Goal: Check status: Check status

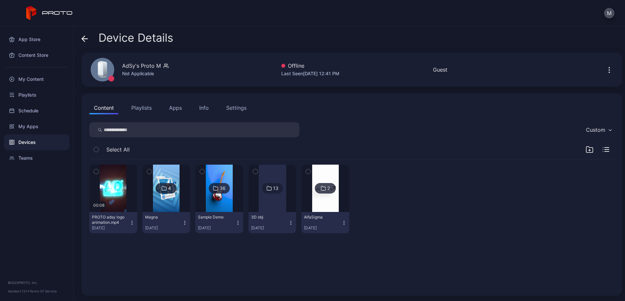
click at [87, 43] on span at bounding box center [84, 38] width 7 height 12
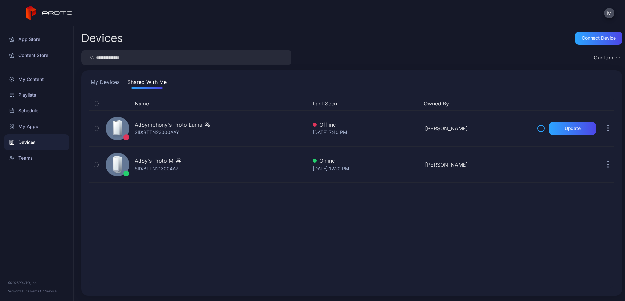
click at [99, 81] on button "My Devices" at bounding box center [105, 83] width 32 height 11
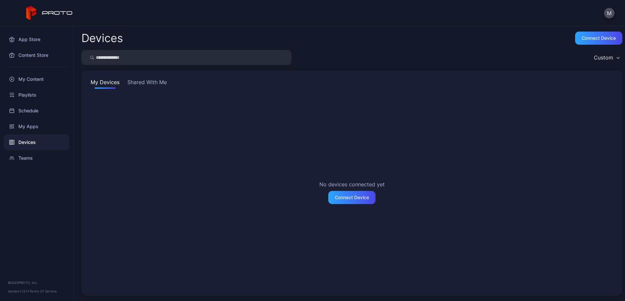
click at [148, 85] on button "Shared With Me" at bounding box center [147, 83] width 42 height 11
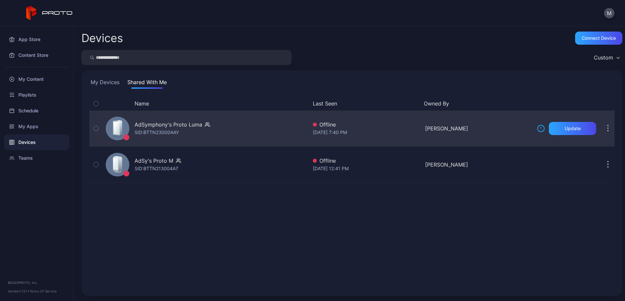
click at [212, 126] on div "AdSymphony's Proto [PERSON_NAME]: BTTN23000AAY" at bounding box center [205, 128] width 205 height 33
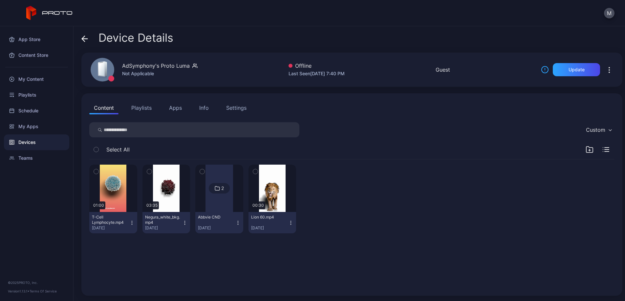
click at [86, 41] on icon at bounding box center [84, 38] width 7 height 7
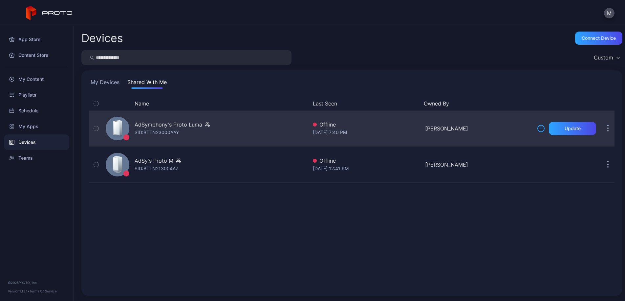
click at [225, 129] on div "AdSymphony's Proto [PERSON_NAME]: BTTN23000AAY" at bounding box center [205, 128] width 205 height 33
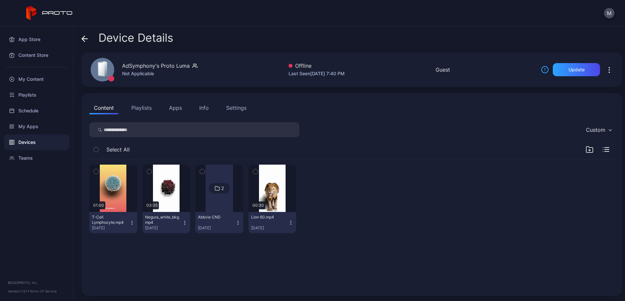
click at [87, 42] on span at bounding box center [84, 38] width 7 height 12
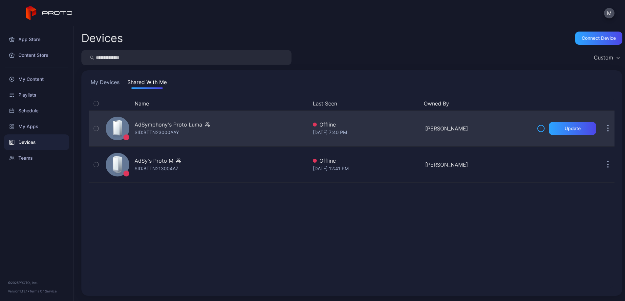
click at [601, 128] on button "button" at bounding box center [607, 128] width 13 height 13
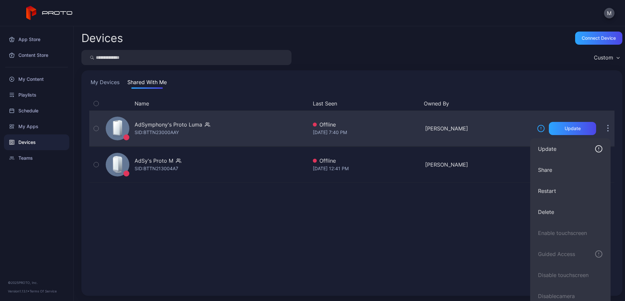
click at [602, 127] on button "button" at bounding box center [607, 128] width 13 height 13
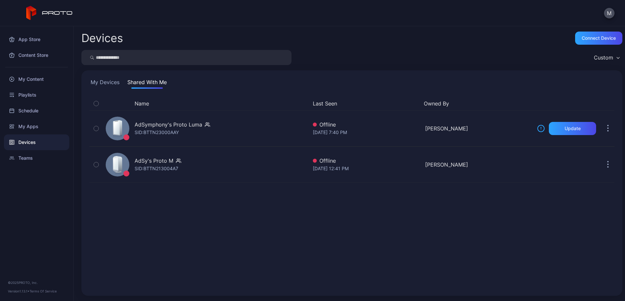
click at [336, 207] on div "Name Last Seen Owned By AdSymphony's Proto [PERSON_NAME]: BTTN23000AAY Offline …" at bounding box center [351, 192] width 525 height 191
